Goal: Information Seeking & Learning: Learn about a topic

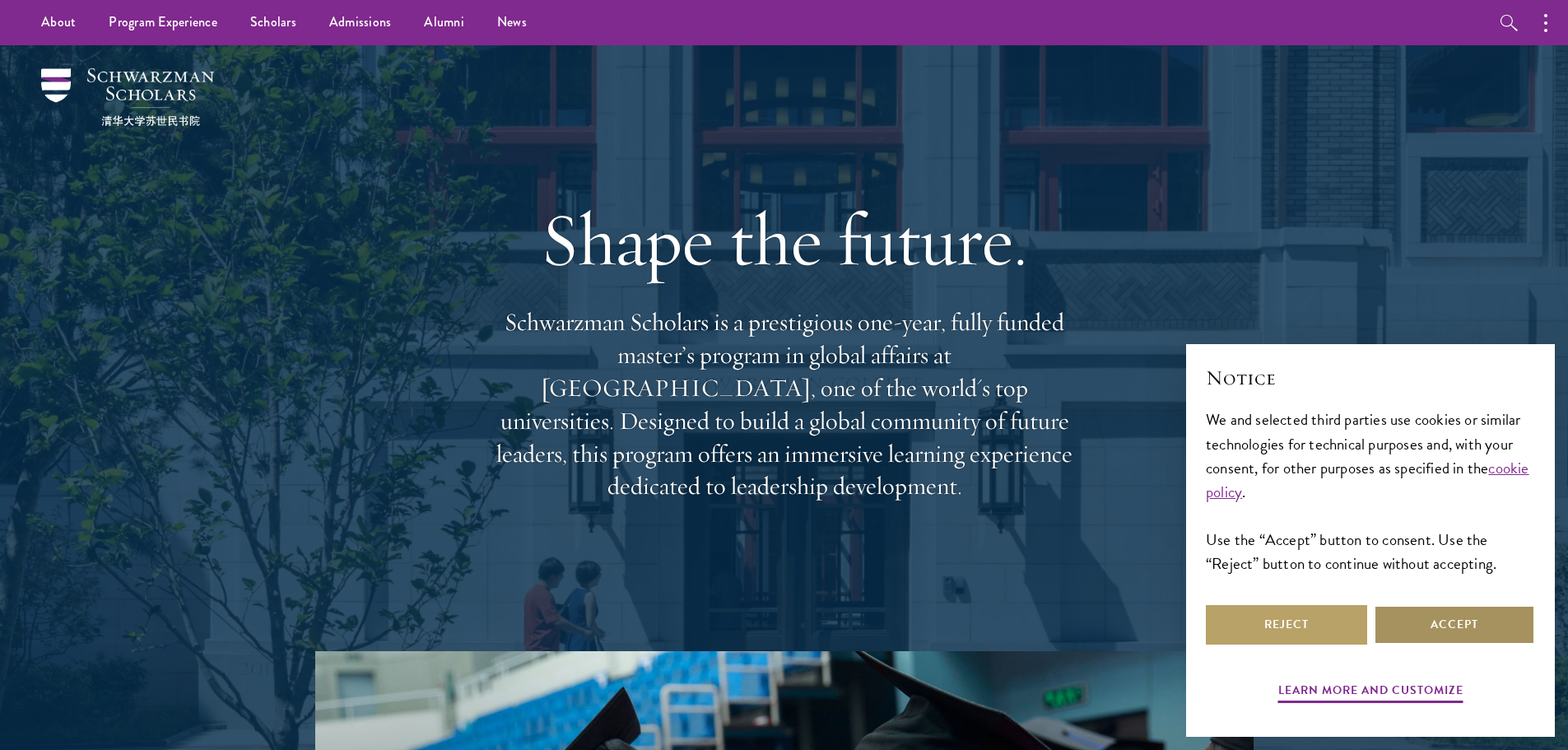
click at [1467, 629] on button "Accept" at bounding box center [1455, 624] width 162 height 39
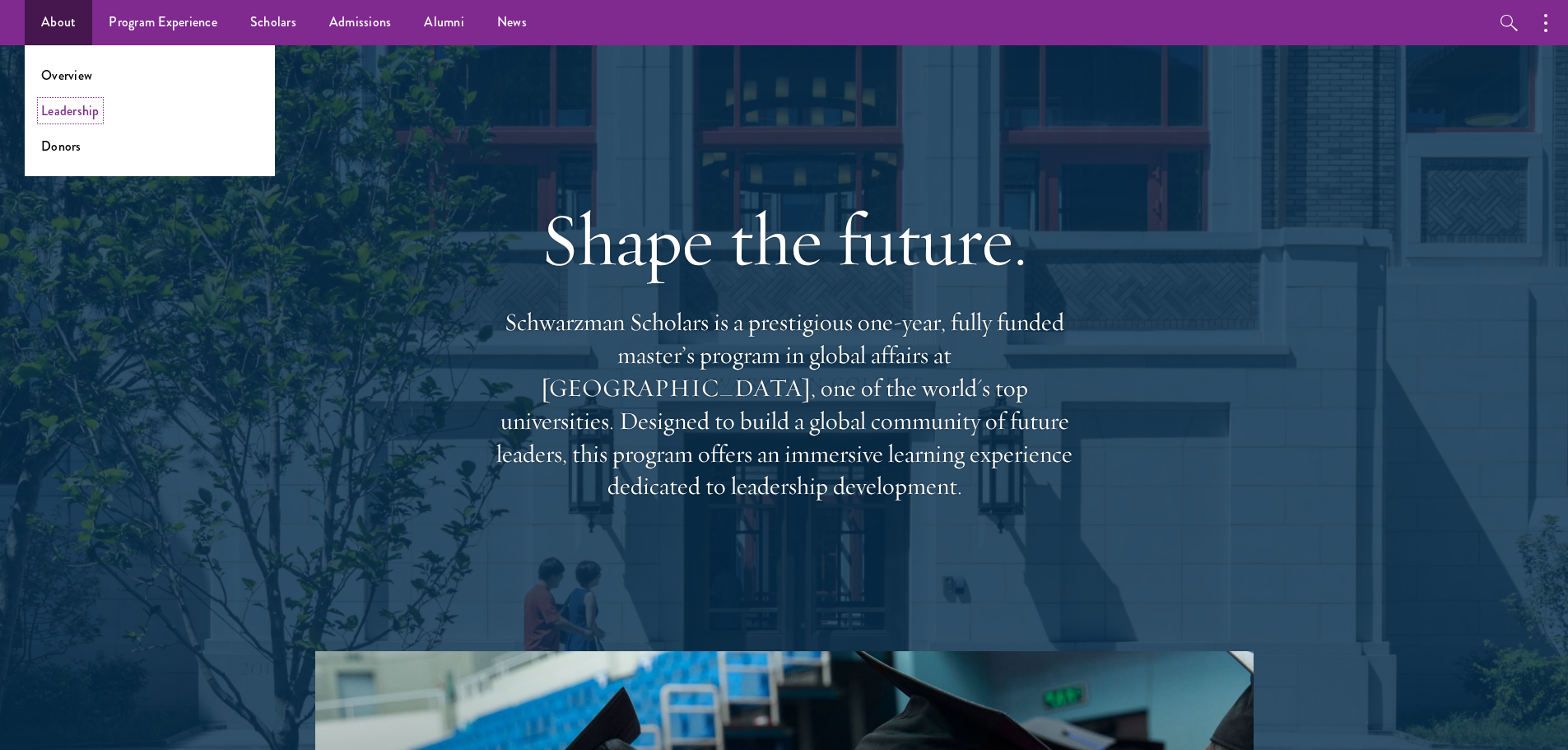
click at [63, 112] on link "Leadership" at bounding box center [70, 111] width 58 height 19
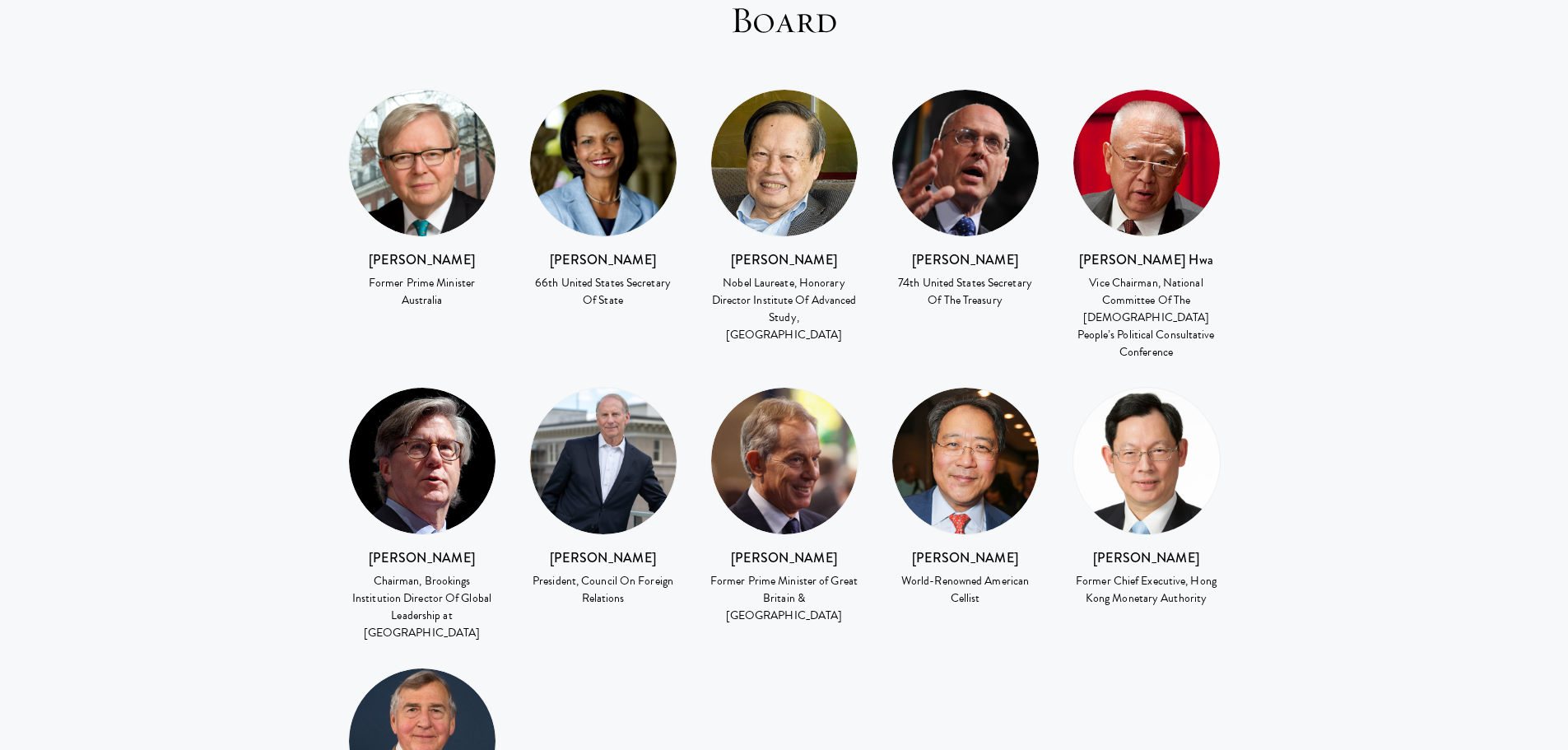
scroll to position [2382, 0]
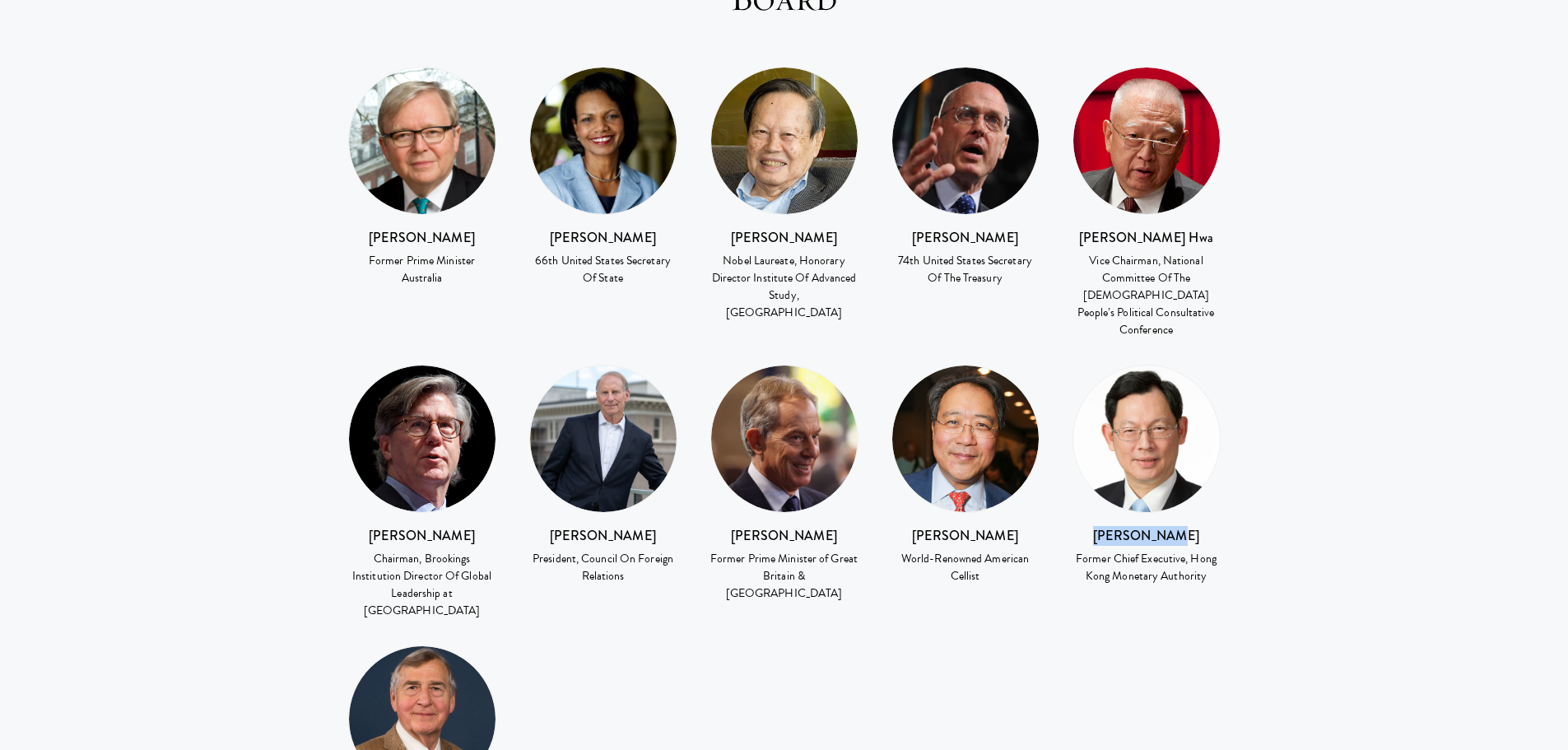
drag, startPoint x: 1195, startPoint y: 449, endPoint x: 1103, endPoint y: 445, distance: 92.1
click at [1108, 526] on h3 "Norman Chan" at bounding box center [1147, 536] width 148 height 20
copy h3 "Norman Chan"
drag, startPoint x: 1210, startPoint y: 500, endPoint x: 1191, endPoint y: 470, distance: 35.5
click at [1191, 550] on div "Former Chief Executive, Hong Kong Monetary Authority" at bounding box center [1147, 567] width 148 height 35
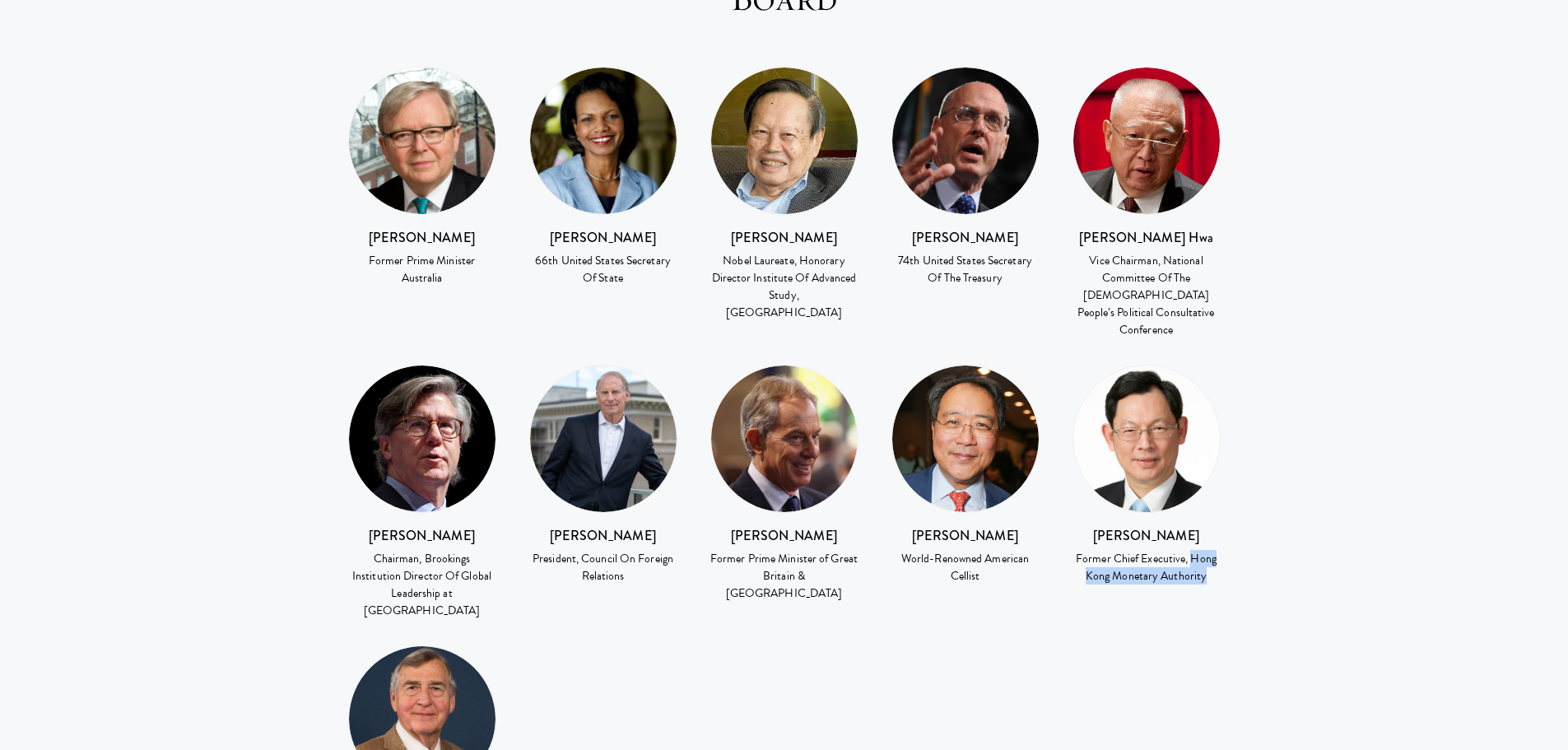
copy div "Hong Kong Monetary Authority"
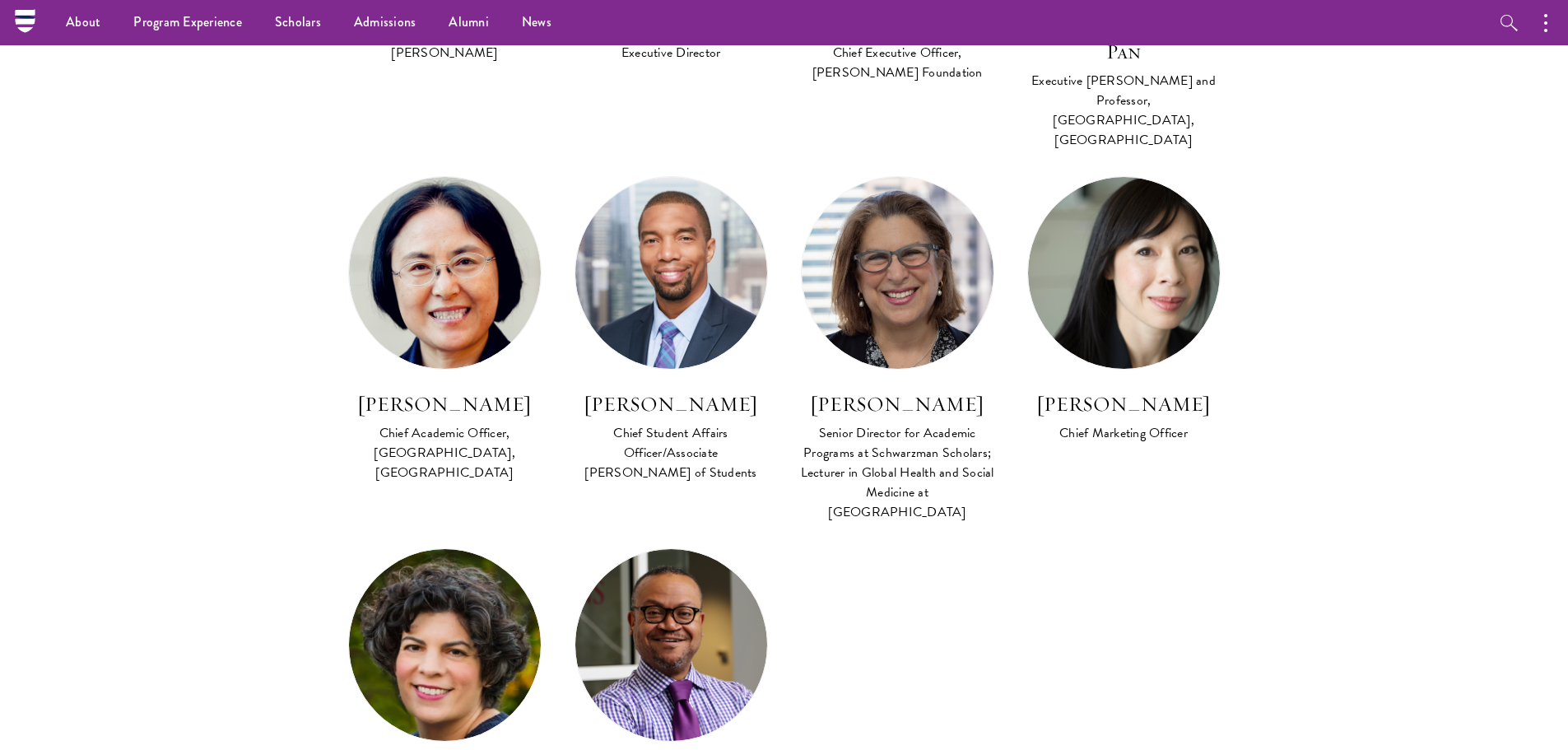
scroll to position [1230, 0]
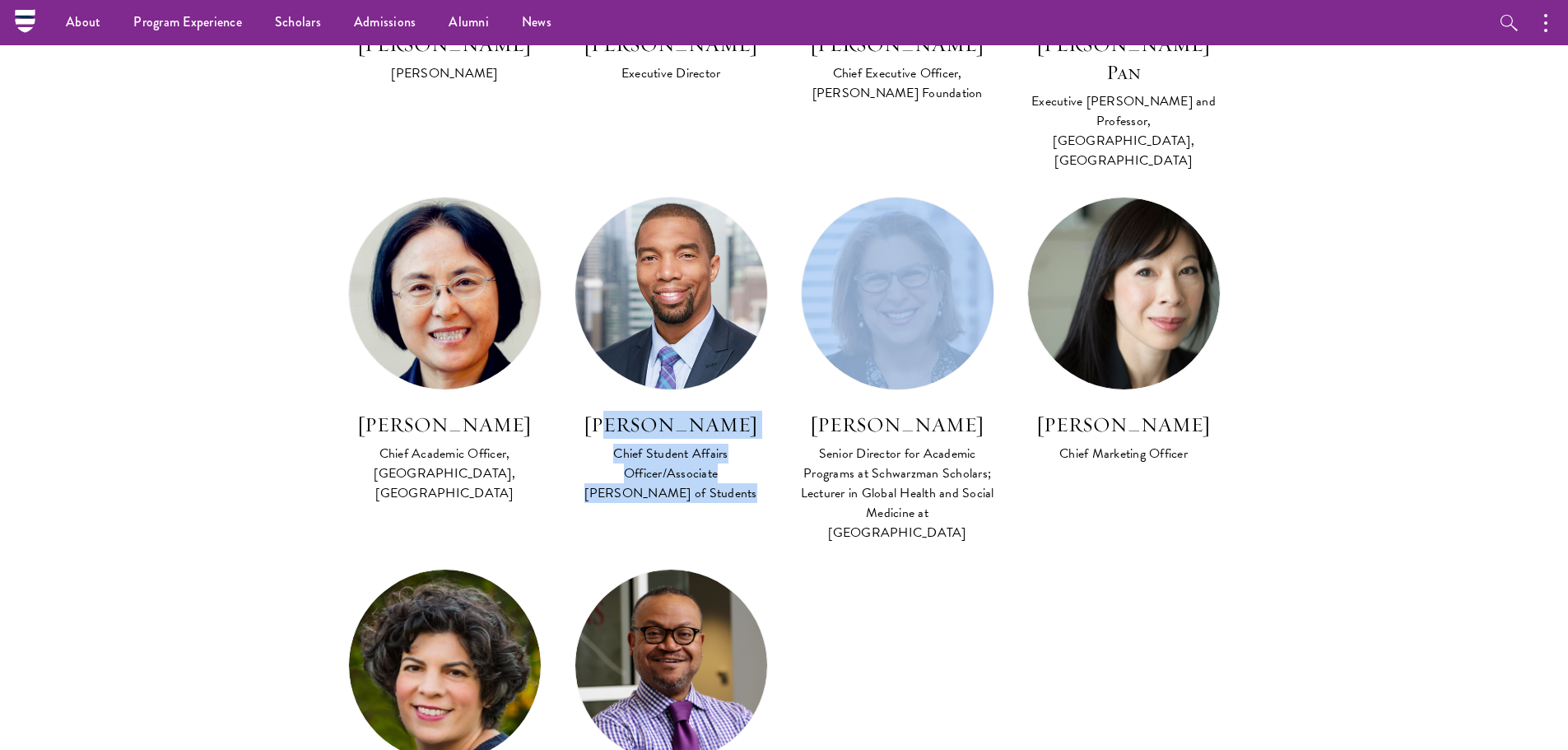
drag, startPoint x: 784, startPoint y: 383, endPoint x: 617, endPoint y: 376, distance: 167.1
click at [617, 376] on div "Lan Xue Dean Amy Celico Executive Director Amy Stursberg Chief Executive Office…" at bounding box center [784, 358] width 906 height 1084
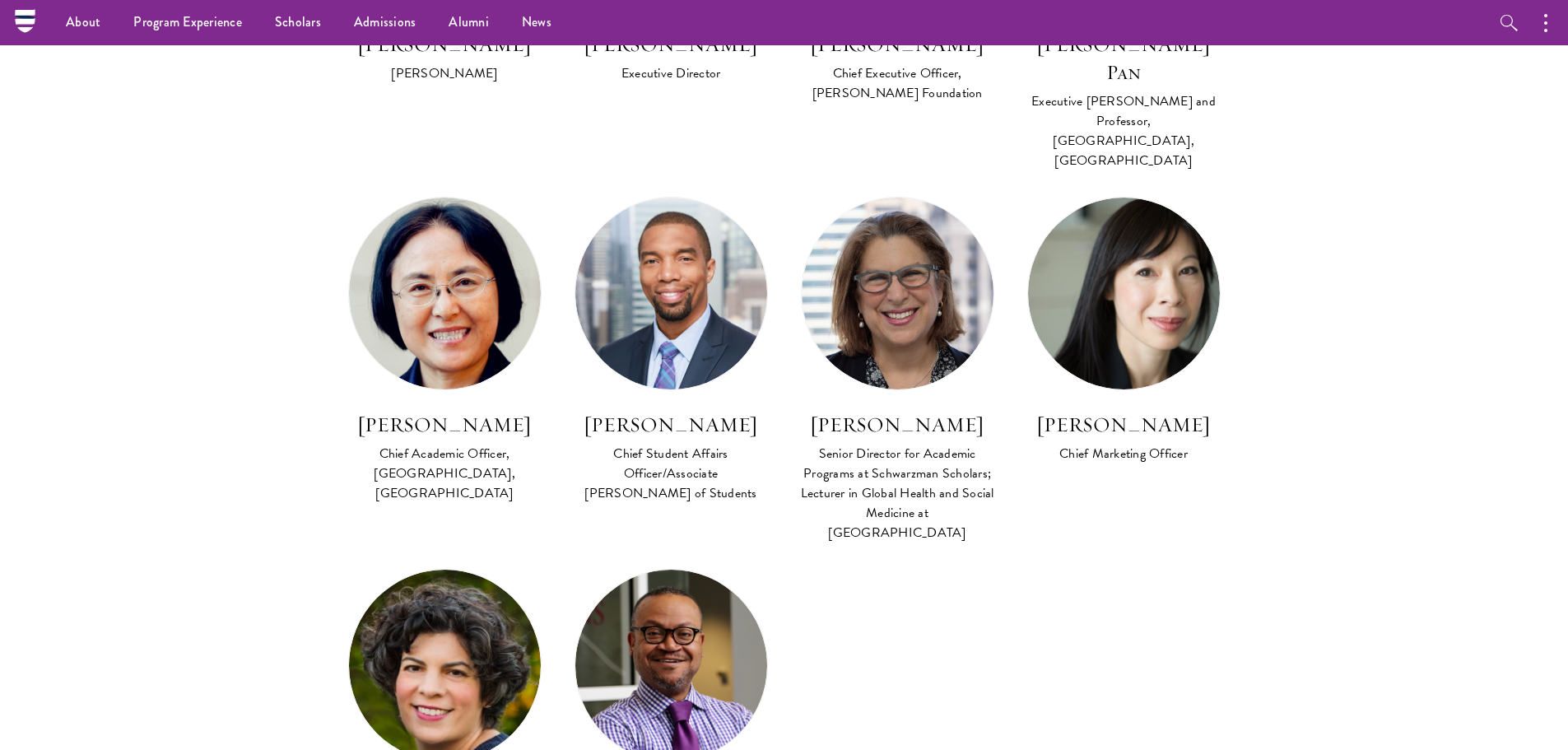
click at [569, 377] on div "Raphael Moffett Chief Student Affairs Officer/Associate Dean of Students" at bounding box center [672, 363] width 227 height 333
drag, startPoint x: 572, startPoint y: 369, endPoint x: 750, endPoint y: 376, distance: 178.1
click at [750, 376] on div "Raphael Moffett Chief Student Affairs Officer/Associate Dean of Students" at bounding box center [672, 363] width 227 height 333
copy h3 "Raphael Moffett"
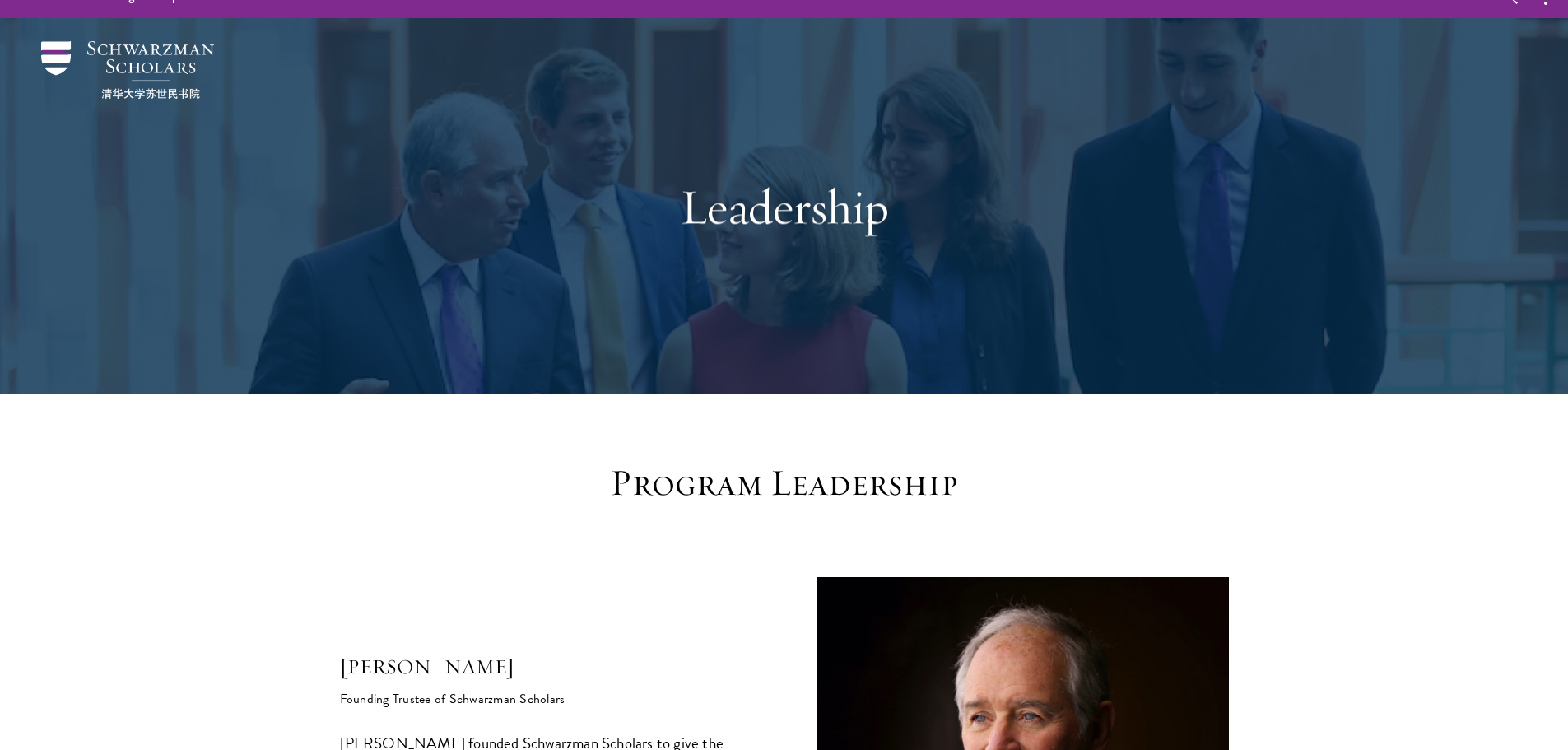
scroll to position [0, 0]
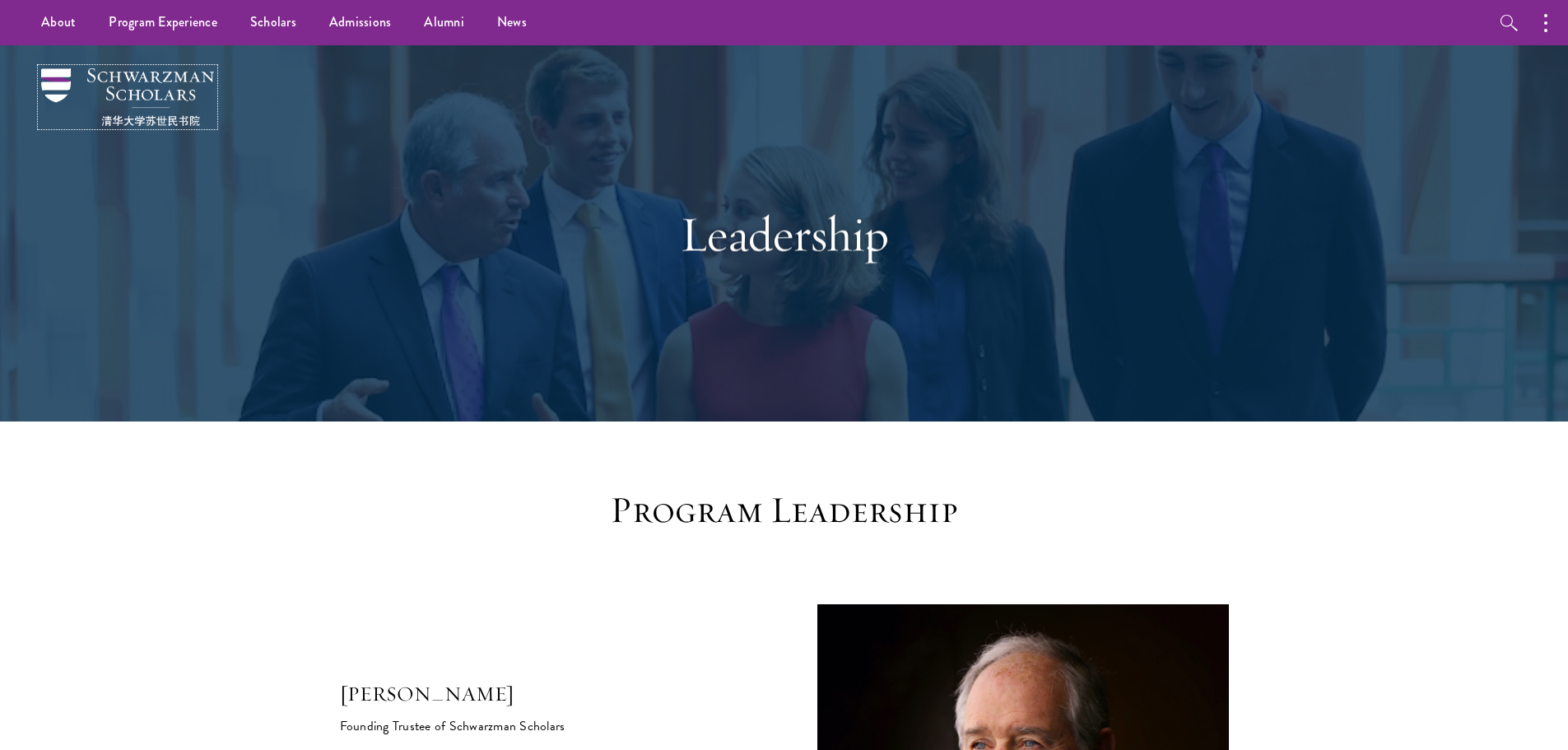
click at [117, 77] on img at bounding box center [127, 97] width 173 height 58
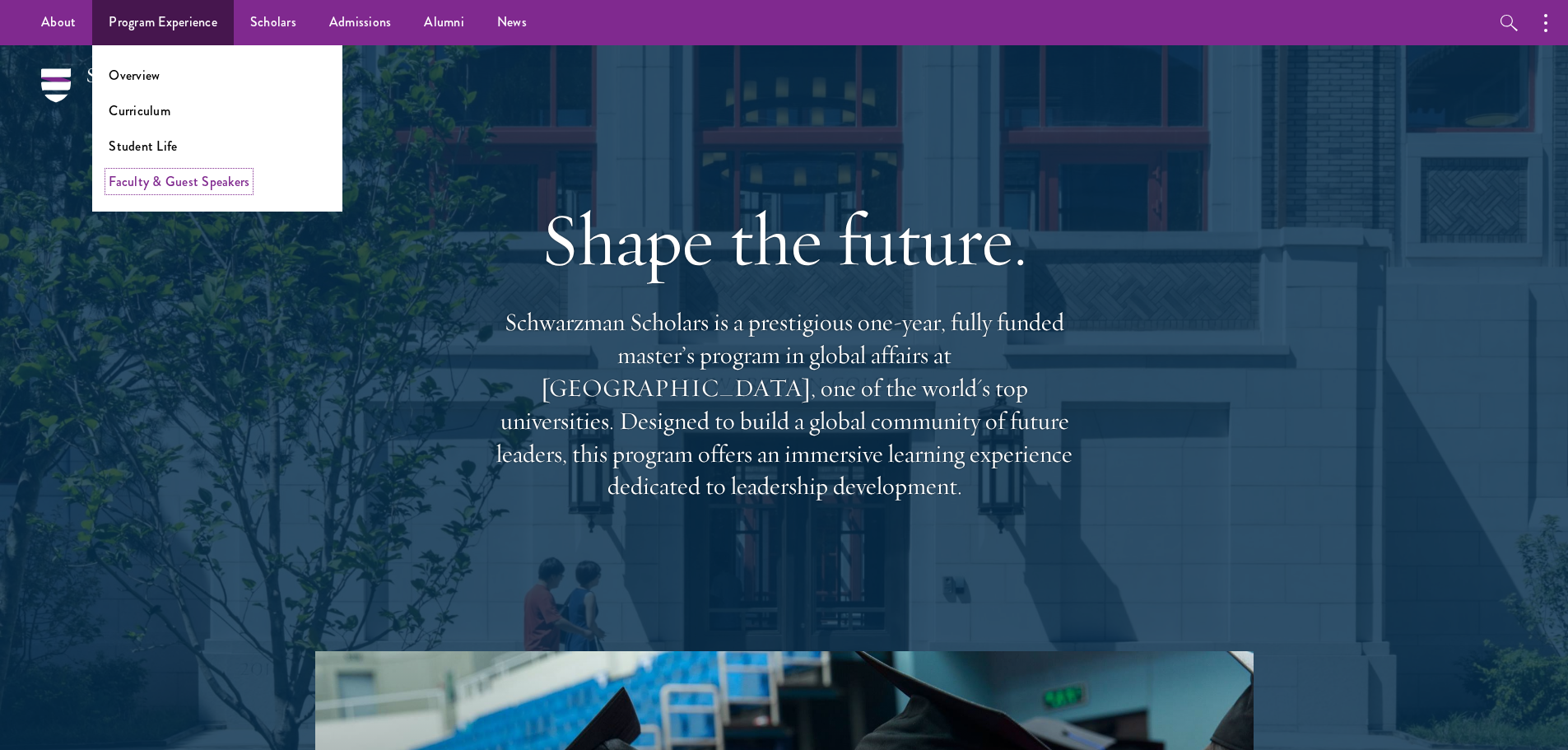
click at [164, 181] on link "Faculty & Guest Speakers" at bounding box center [179, 181] width 141 height 19
